Goal: Transaction & Acquisition: Purchase product/service

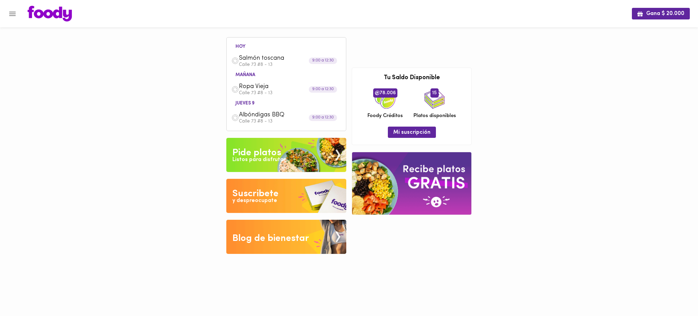
click at [272, 118] on span "Albóndigas BBQ" at bounding box center [278, 115] width 78 height 8
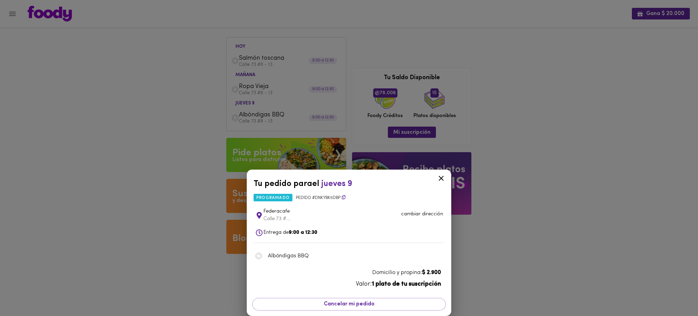
click at [578, 119] on div "Tu pedido para el [DATE] 9 programado Pedido # Dnkybk5dBp Federacafe [STREET_AD…" at bounding box center [349, 158] width 698 height 316
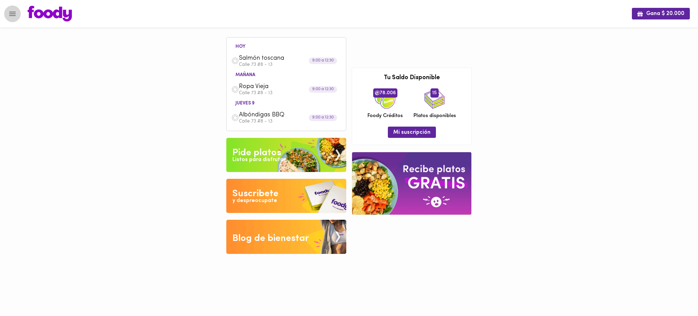
click at [12, 15] on icon "Menu" at bounding box center [12, 14] width 6 height 4
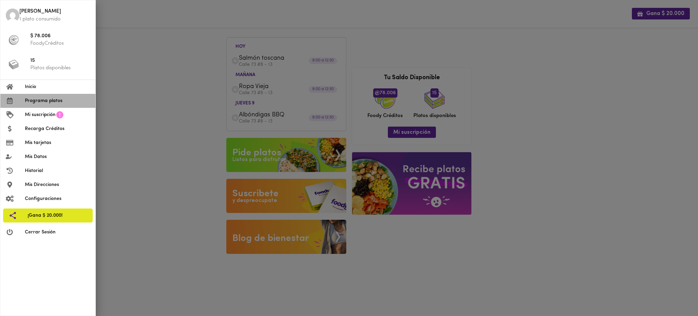
click at [43, 101] on span "Programa platos" at bounding box center [57, 100] width 65 height 7
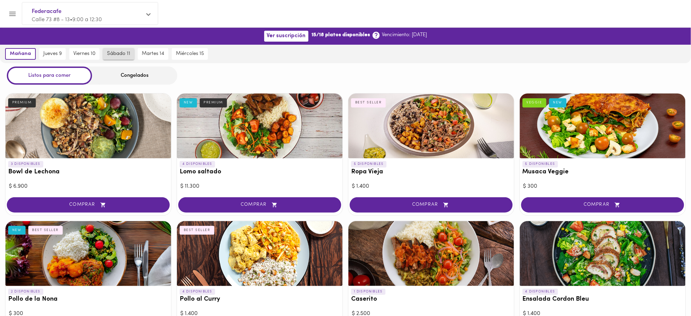
click at [121, 57] on button "sábado 11" at bounding box center [118, 54] width 31 height 12
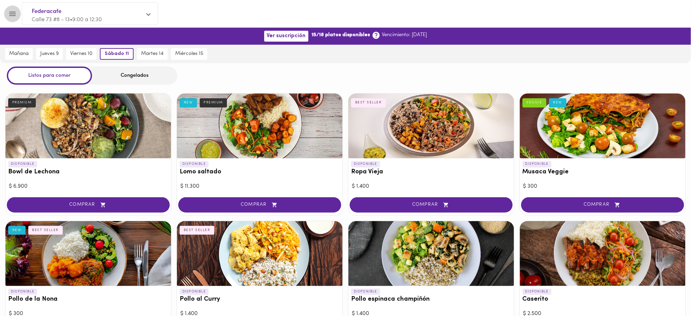
click at [17, 9] on button "Menu" at bounding box center [12, 13] width 17 height 17
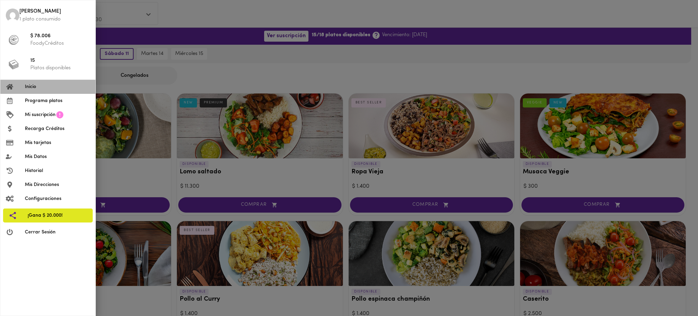
click at [37, 86] on span "Inicio" at bounding box center [57, 86] width 65 height 7
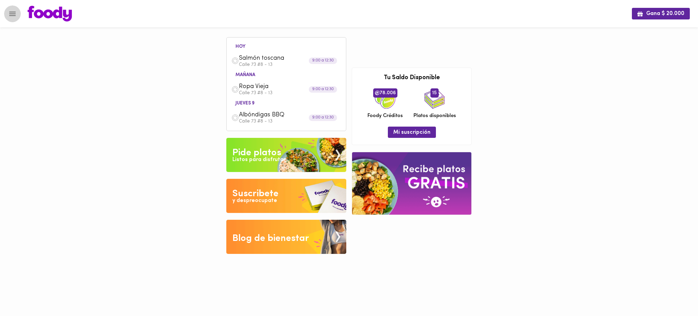
click at [8, 12] on icon "Menu" at bounding box center [12, 14] width 9 height 9
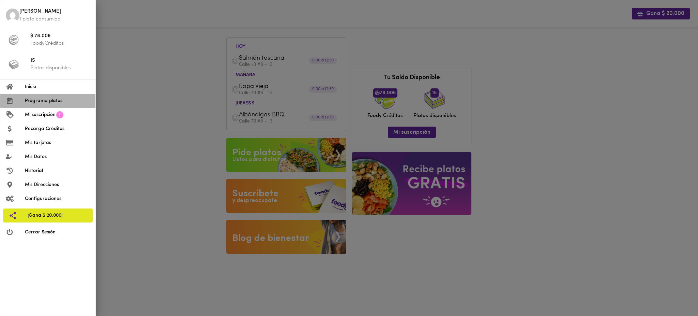
click at [37, 101] on span "Programa platos" at bounding box center [57, 100] width 65 height 7
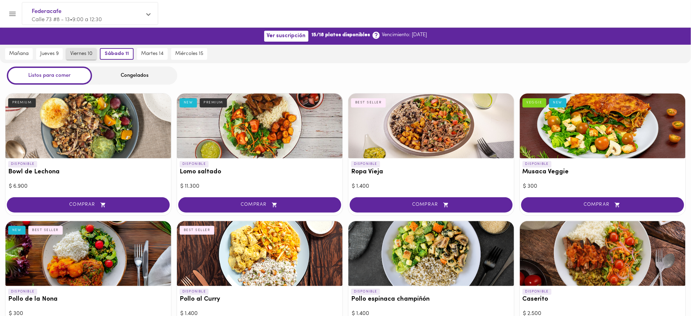
click at [80, 51] on span "viernes 10" at bounding box center [81, 54] width 22 height 6
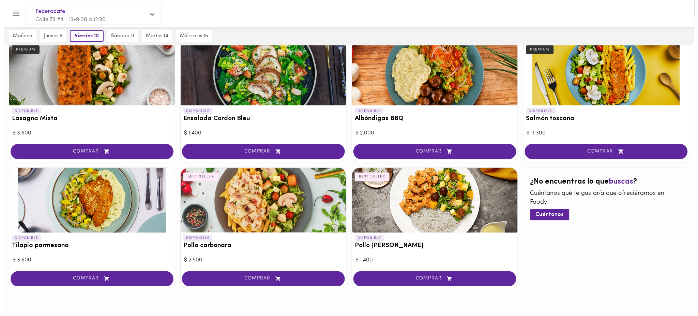
scroll to position [309, 0]
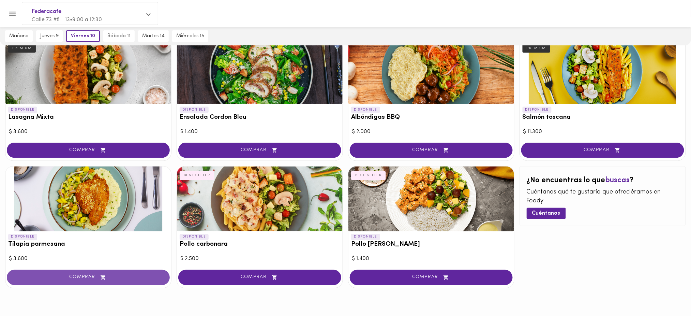
click at [115, 274] on span "COMPRAR" at bounding box center [88, 277] width 146 height 6
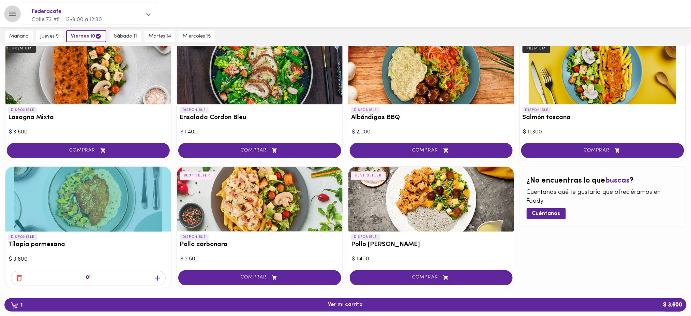
click at [13, 13] on icon "Menu" at bounding box center [12, 14] width 9 height 9
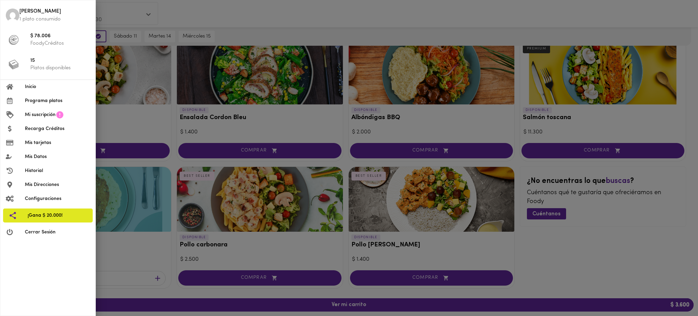
click at [591, 251] on div at bounding box center [349, 158] width 698 height 316
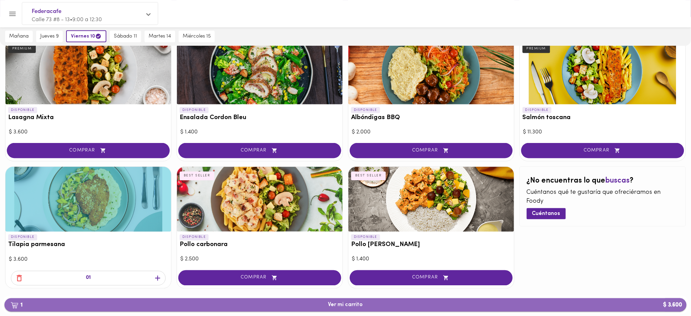
click at [347, 309] on button "1 Ver mi carrito $ 3.600" at bounding box center [345, 304] width 682 height 13
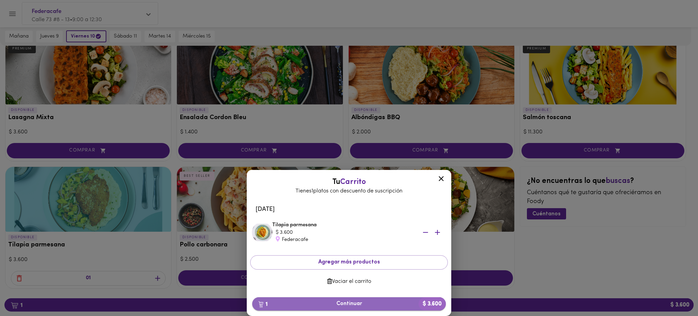
click at [339, 303] on span "1 Continuar $ 3.600" at bounding box center [349, 303] width 183 height 6
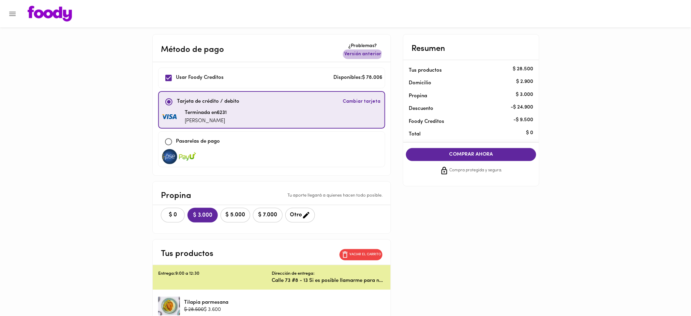
click at [359, 52] on span "Versión anterior" at bounding box center [362, 54] width 37 height 7
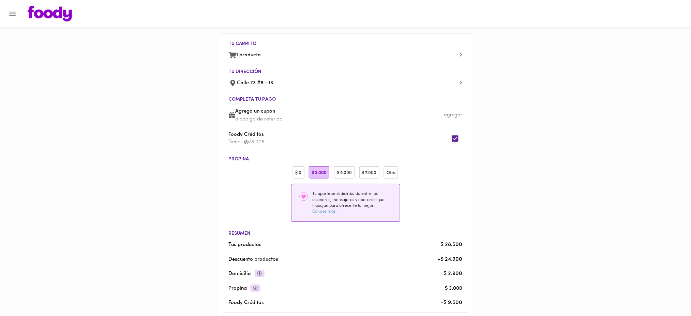
click at [301, 172] on div "$ 0" at bounding box center [299, 172] width 12 height 13
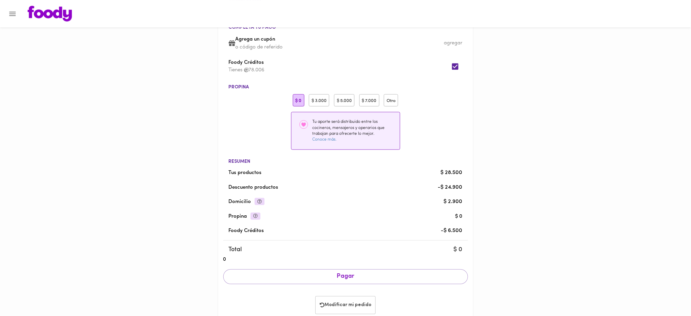
scroll to position [89, 0]
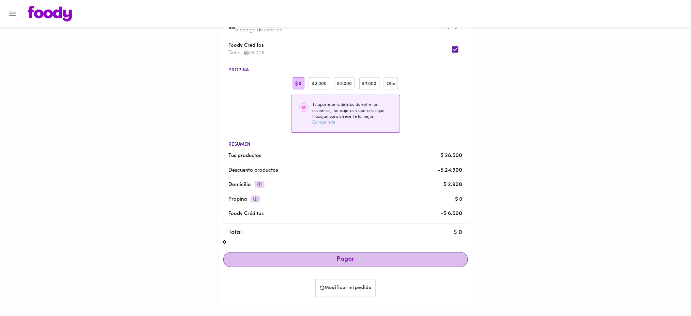
click at [374, 259] on span "Pagar" at bounding box center [345, 259] width 233 height 7
click at [383, 257] on span "Pagar" at bounding box center [345, 259] width 233 height 7
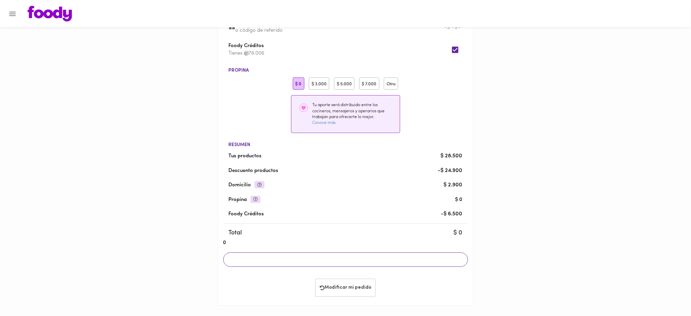
scroll to position [88, 0]
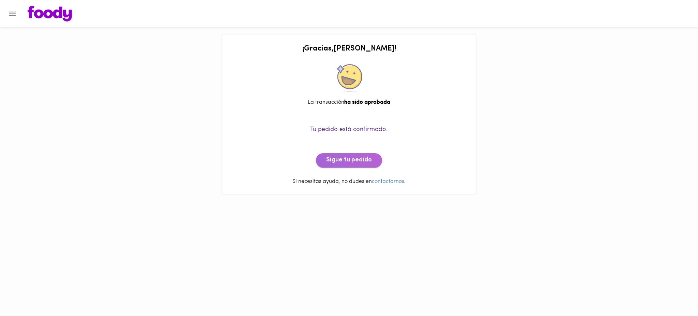
click at [358, 158] on span "Sigue tu pedido" at bounding box center [349, 159] width 46 height 7
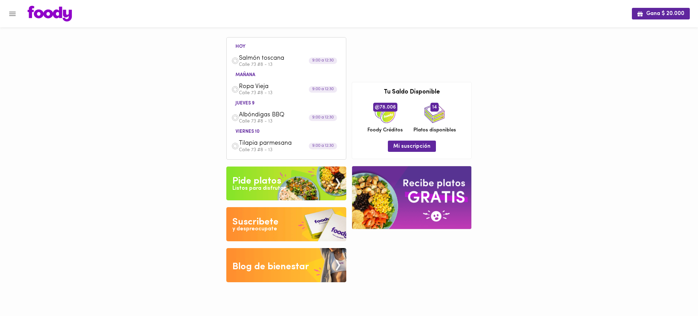
click at [272, 143] on span "Tilapia parmesana" at bounding box center [278, 143] width 78 height 8
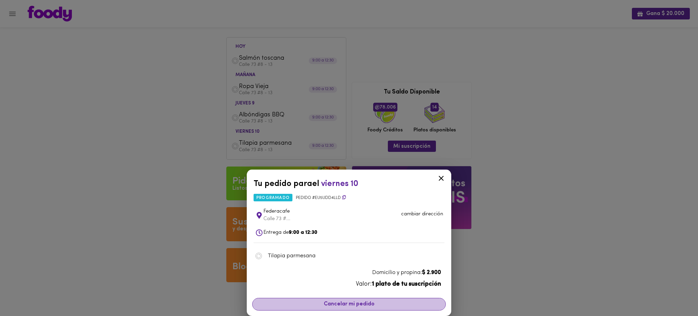
click at [339, 305] on span "Cancelar mi pedido" at bounding box center [349, 304] width 185 height 6
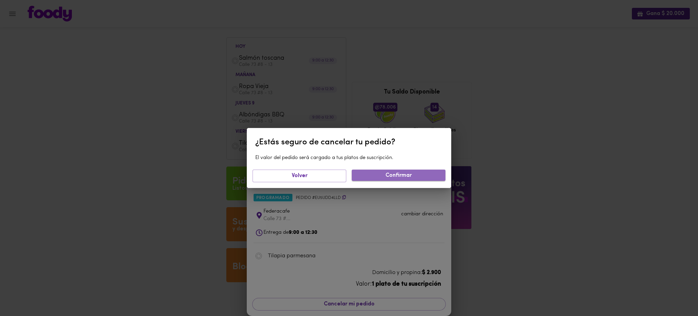
click at [401, 177] on span "Confirmar" at bounding box center [398, 175] width 83 height 6
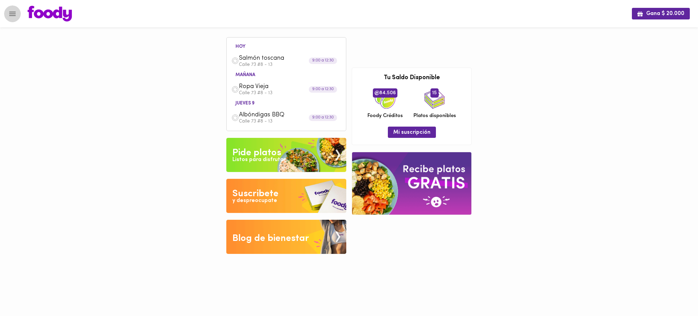
click at [13, 15] on icon "Menu" at bounding box center [12, 14] width 9 height 9
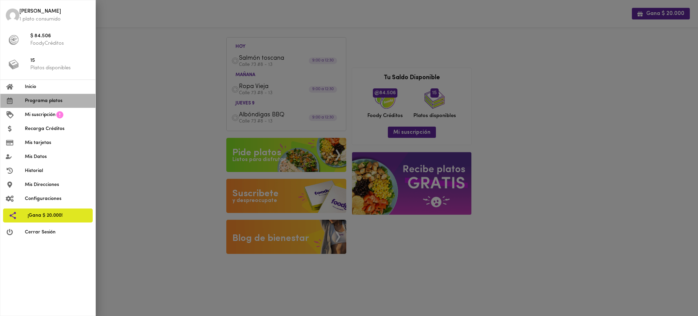
click at [45, 99] on span "Programa platos" at bounding box center [57, 100] width 65 height 7
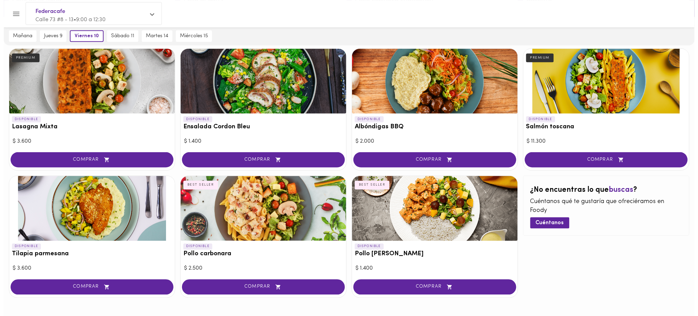
scroll to position [319, 0]
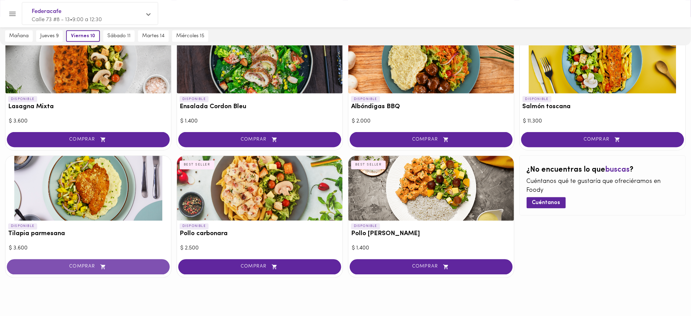
click at [88, 266] on span "COMPRAR" at bounding box center [88, 267] width 146 height 6
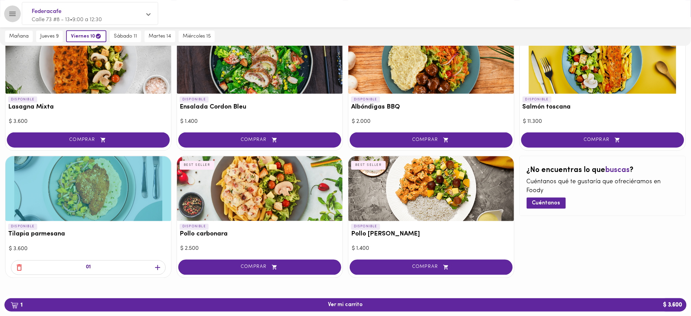
click at [12, 10] on icon "Menu" at bounding box center [12, 14] width 9 height 9
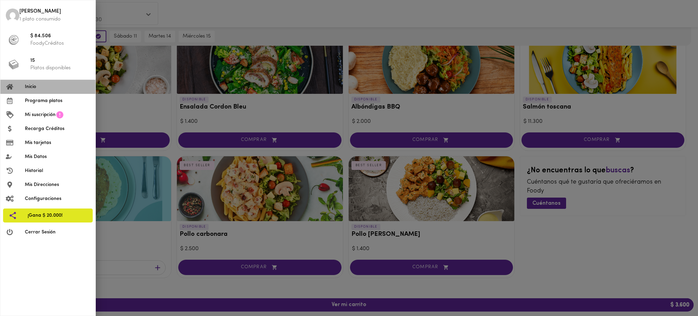
click at [44, 86] on span "Inicio" at bounding box center [57, 86] width 65 height 7
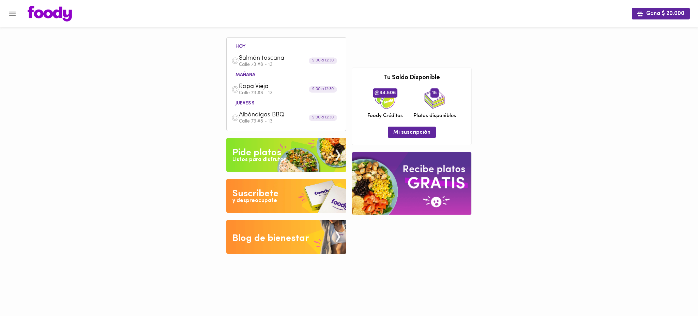
click at [256, 89] on span "Ropa Vieja" at bounding box center [278, 87] width 78 height 8
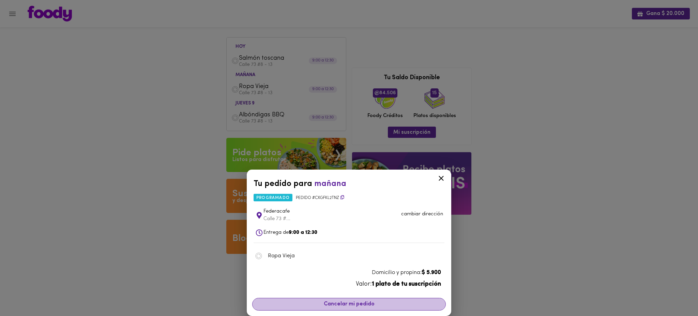
click at [368, 302] on span "Cancelar mi pedido" at bounding box center [349, 304] width 185 height 6
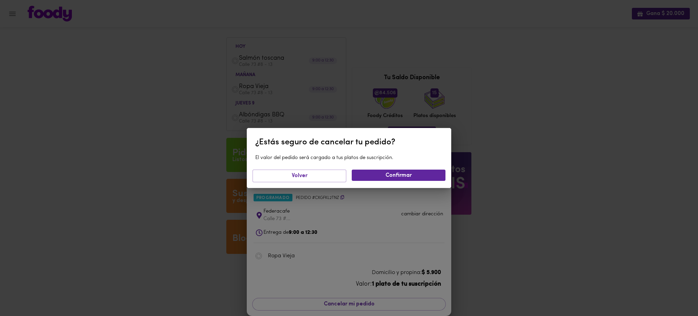
click at [496, 208] on div "¿Estás seguro de cancelar tu pedido? El valor del pedido será cargado a tus pla…" at bounding box center [349, 158] width 698 height 316
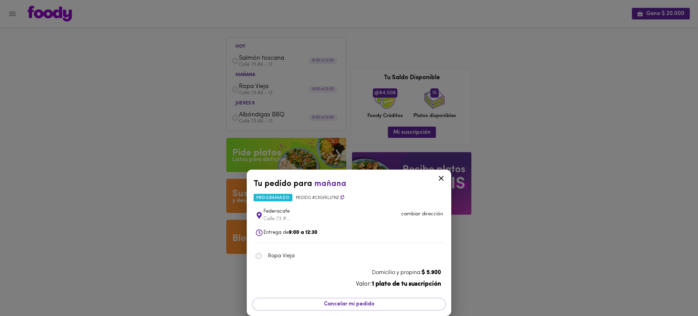
click at [496, 208] on div "Tu pedido para [DATE] programado Pedido # CxGfkL2tnZ Federacafe [STREET_ADDRESS…" at bounding box center [349, 158] width 698 height 316
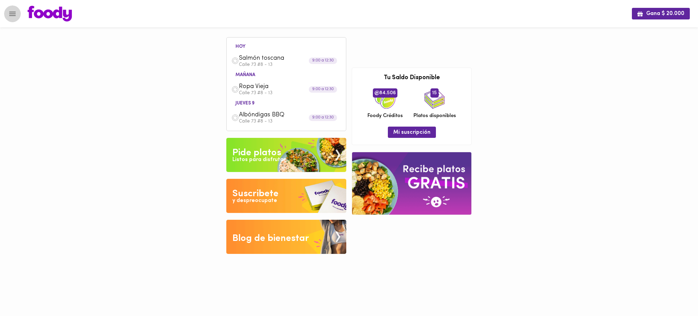
click at [16, 14] on icon "Menu" at bounding box center [12, 14] width 9 height 9
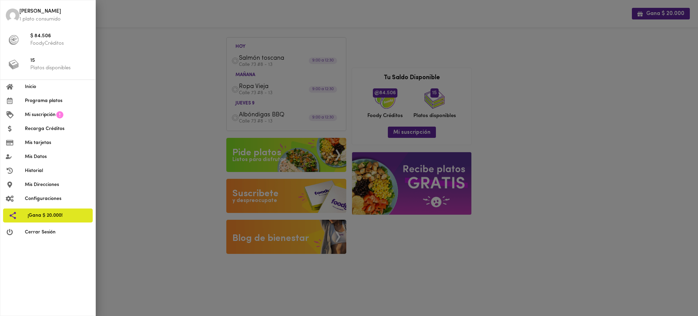
click at [41, 100] on span "Programa platos" at bounding box center [57, 100] width 65 height 7
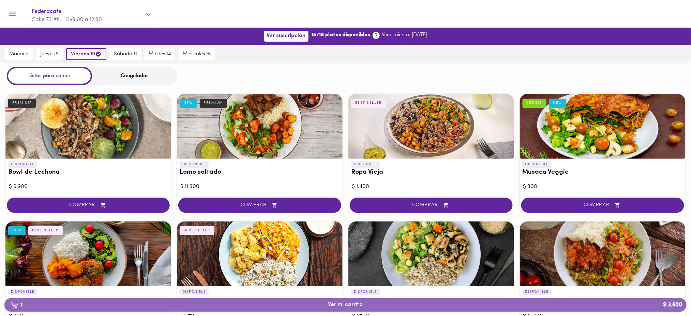
click at [346, 301] on span "1 Ver mi carrito $ 3.600" at bounding box center [345, 304] width 35 height 6
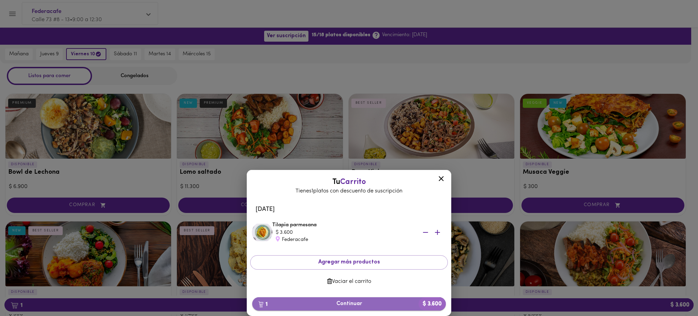
click at [349, 303] on span "1 Continuar $ 3.600" at bounding box center [349, 303] width 183 height 6
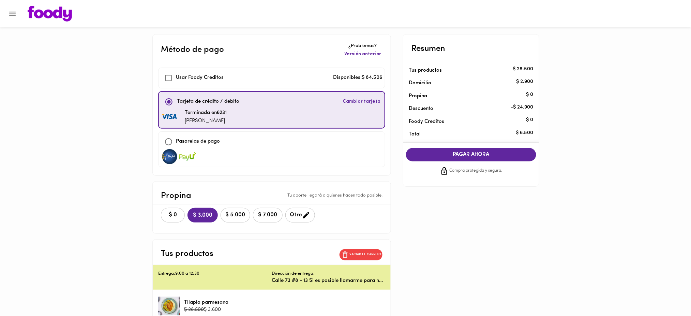
checkbox input "true"
click at [363, 54] on span "Versión anterior" at bounding box center [362, 54] width 37 height 7
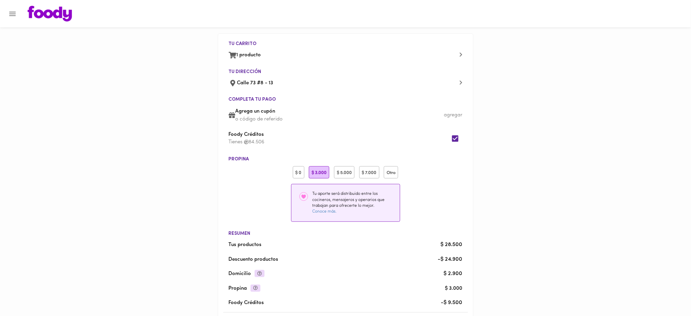
click at [298, 166] on li "$ 0 $ 3.000 $ 5.000 $ 7.000 Otro" at bounding box center [345, 172] width 245 height 18
click at [301, 172] on div "$ 0" at bounding box center [299, 172] width 12 height 13
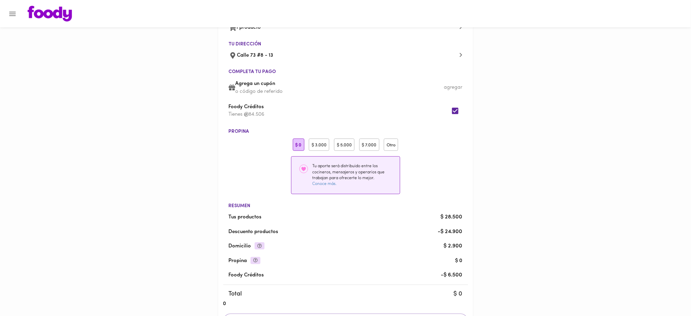
scroll to position [28, 0]
click at [453, 110] on input "checkbox" at bounding box center [455, 110] width 15 height 15
checkbox input "true"
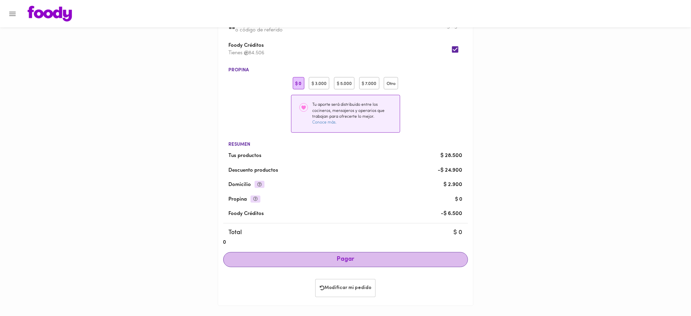
click at [347, 261] on span "Pagar" at bounding box center [345, 259] width 233 height 7
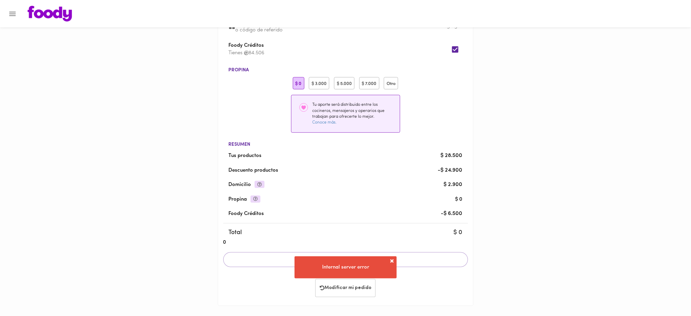
click at [391, 259] on span at bounding box center [392, 260] width 7 height 7
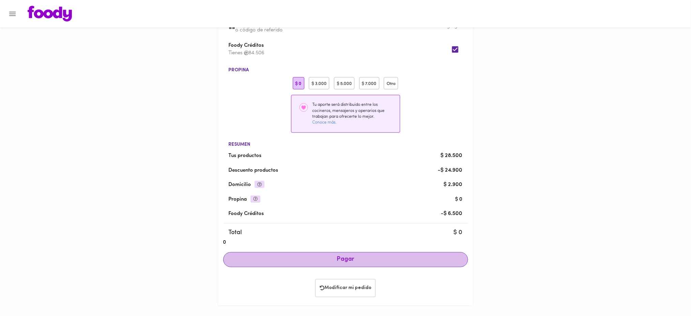
click at [355, 259] on span "Pagar" at bounding box center [345, 259] width 233 height 7
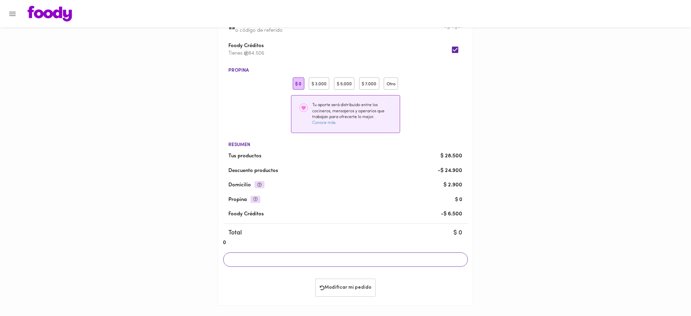
scroll to position [88, 0]
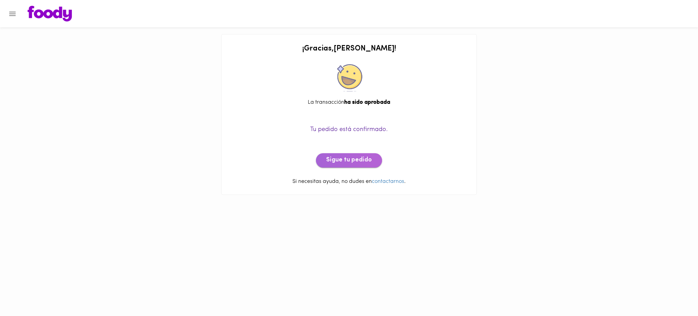
click at [364, 167] on button "Sigue tu pedido" at bounding box center [349, 160] width 66 height 14
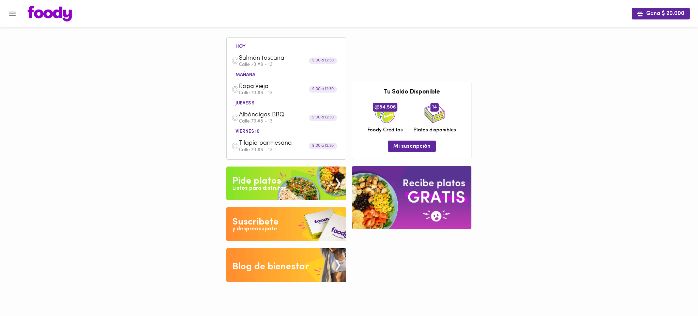
click at [255, 148] on p "Calle 73 #8 - 13" at bounding box center [290, 150] width 102 height 5
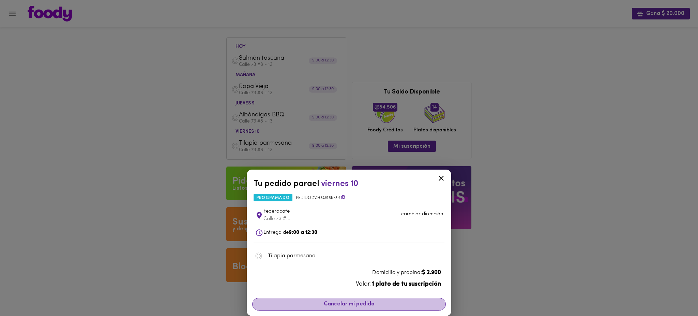
click at [342, 304] on span "Cancelar mi pedido" at bounding box center [349, 304] width 185 height 6
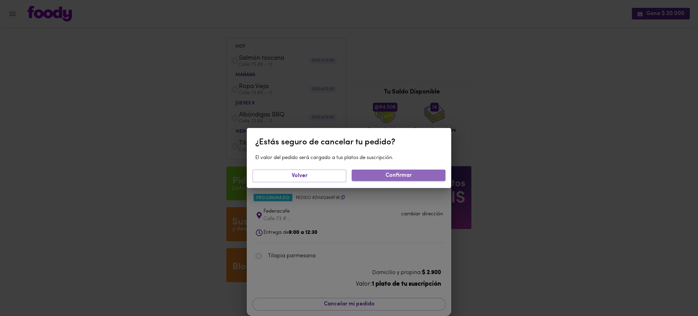
click at [381, 173] on span "Confirmar" at bounding box center [398, 175] width 83 height 6
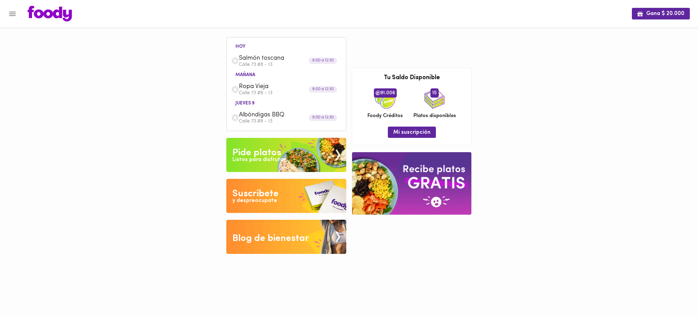
click at [263, 90] on span "Ropa Vieja" at bounding box center [278, 87] width 78 height 8
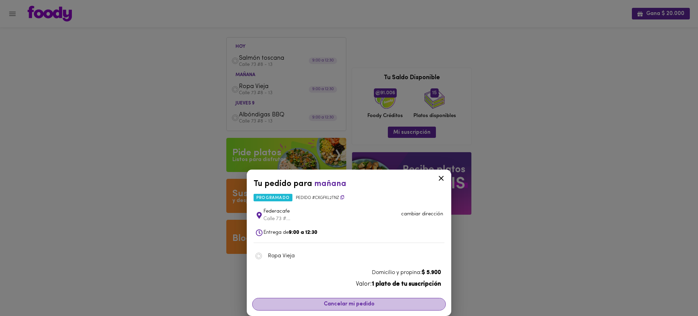
click at [333, 303] on span "Cancelar mi pedido" at bounding box center [349, 304] width 185 height 6
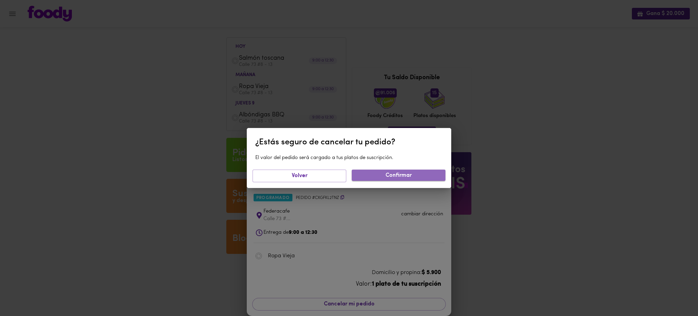
click at [397, 171] on button "Confirmar" at bounding box center [399, 174] width 94 height 11
